Goal: Find specific page/section: Find specific page/section

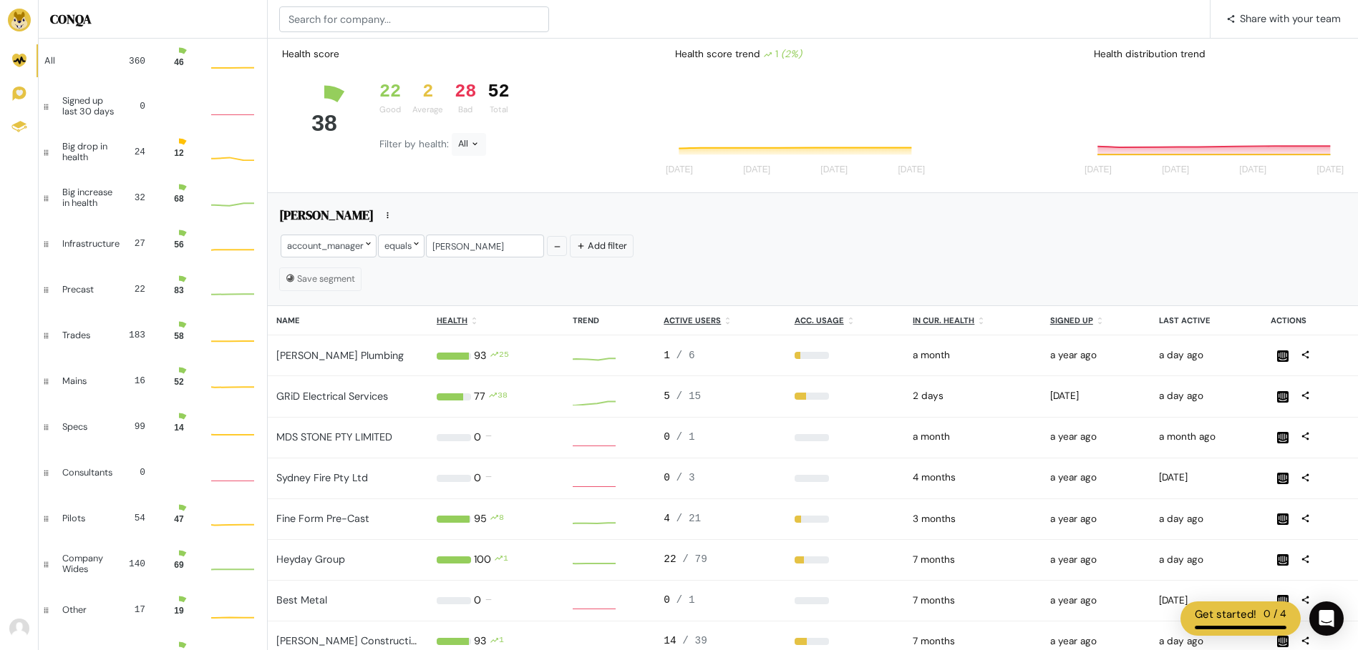
scroll to position [29, 32]
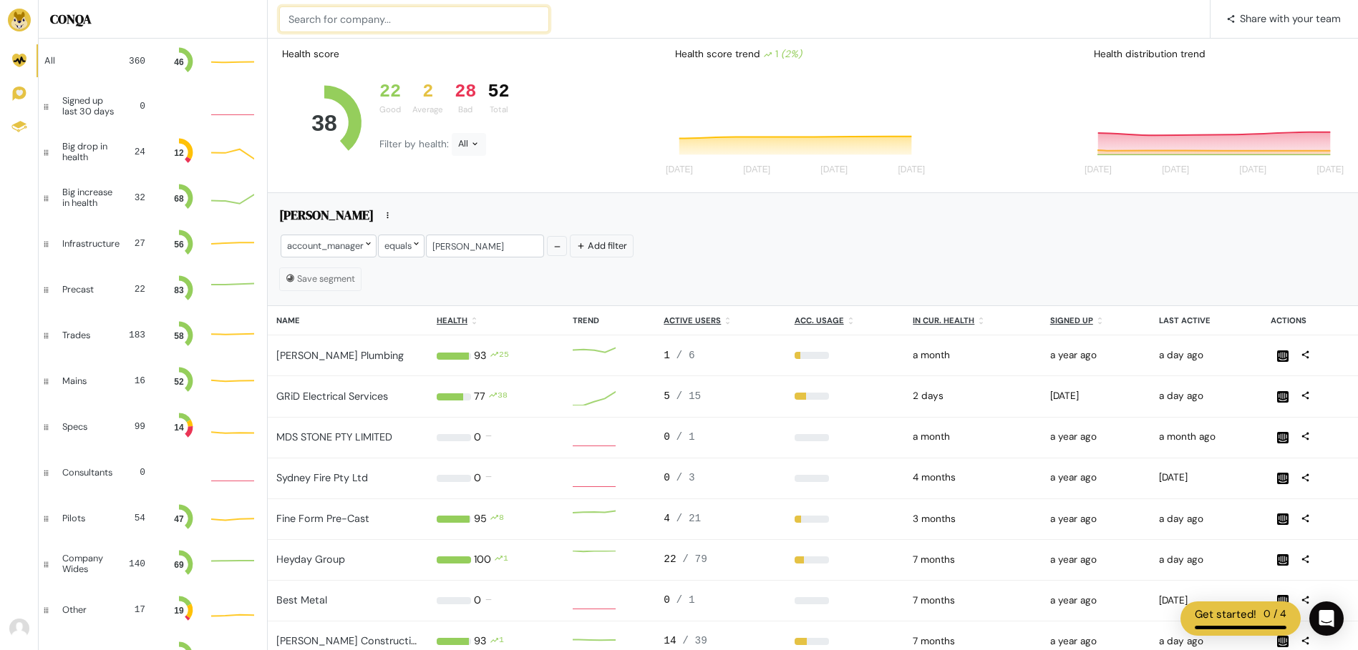
click at [364, 28] on input at bounding box center [414, 19] width 270 height 26
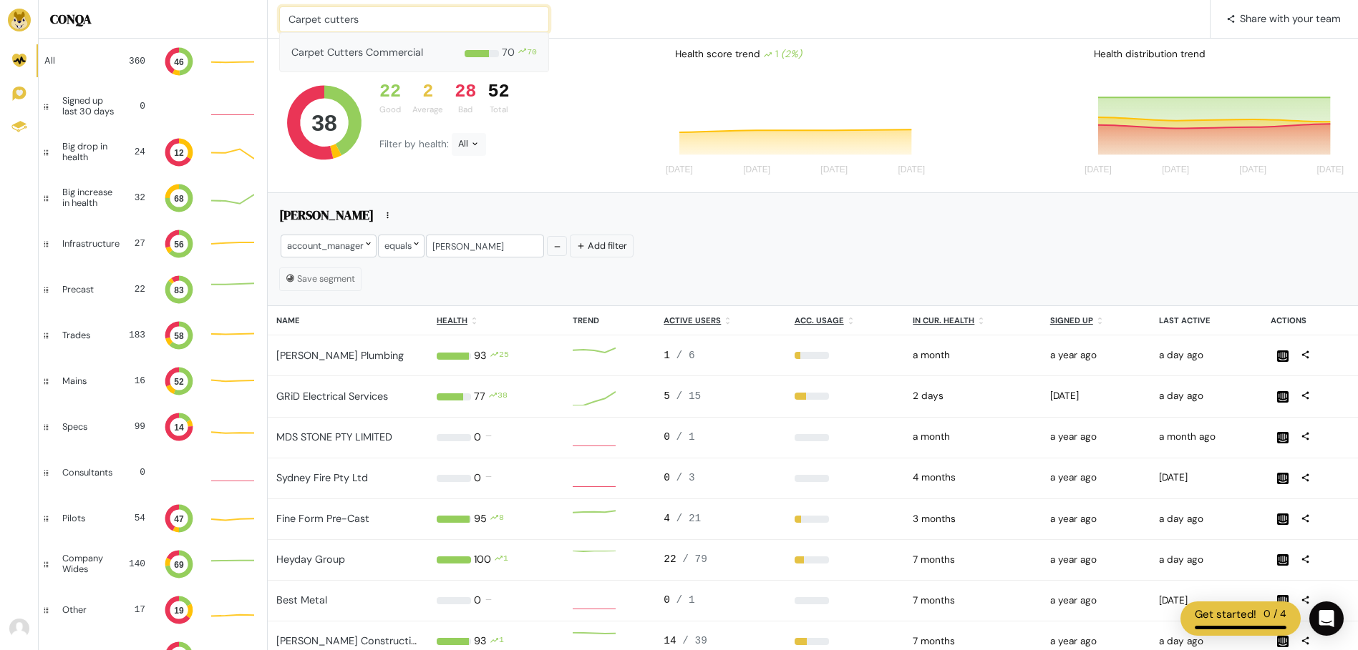
type input "Carpet cutters"
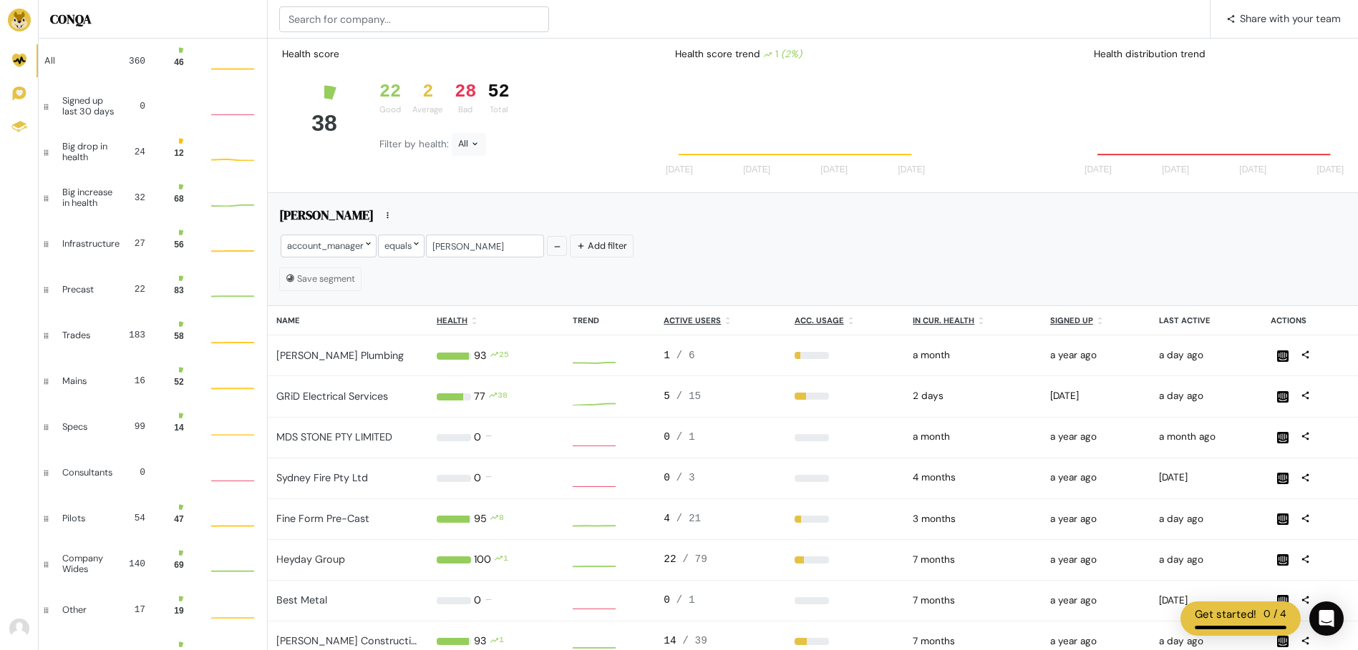
scroll to position [29, 32]
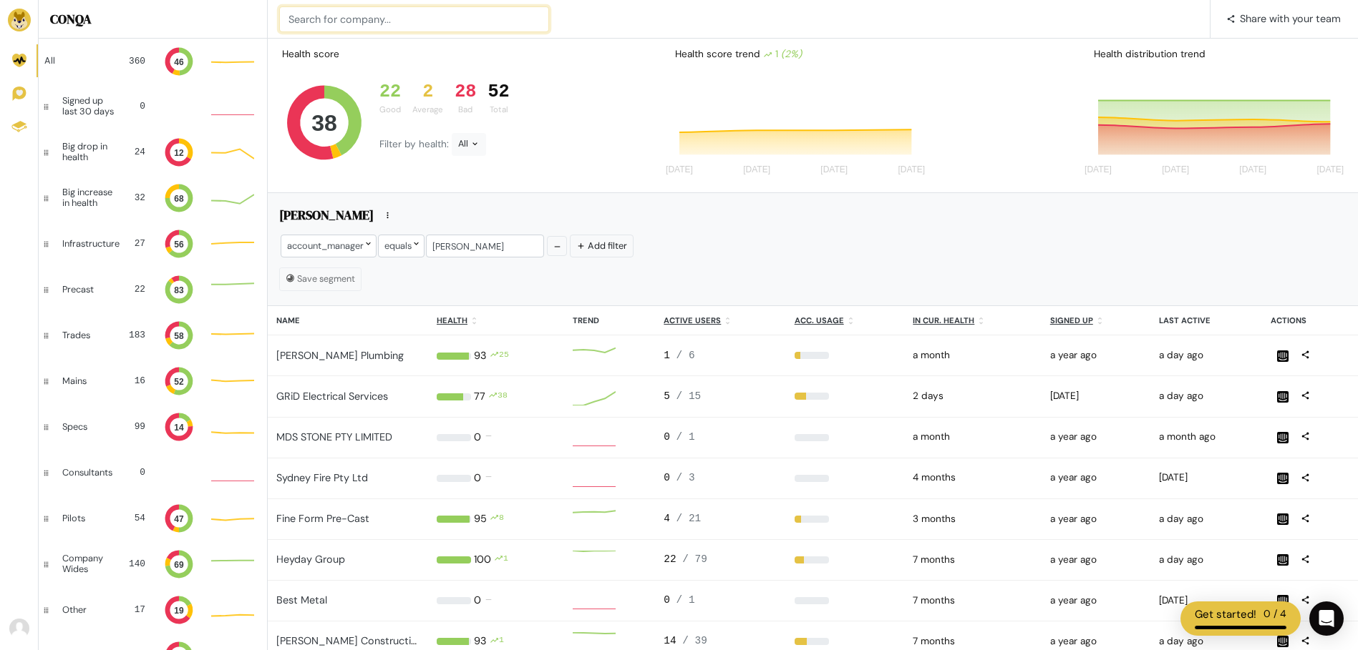
click at [364, 24] on input at bounding box center [414, 19] width 270 height 26
type input "d a f"
